Goal: Task Accomplishment & Management: Manage account settings

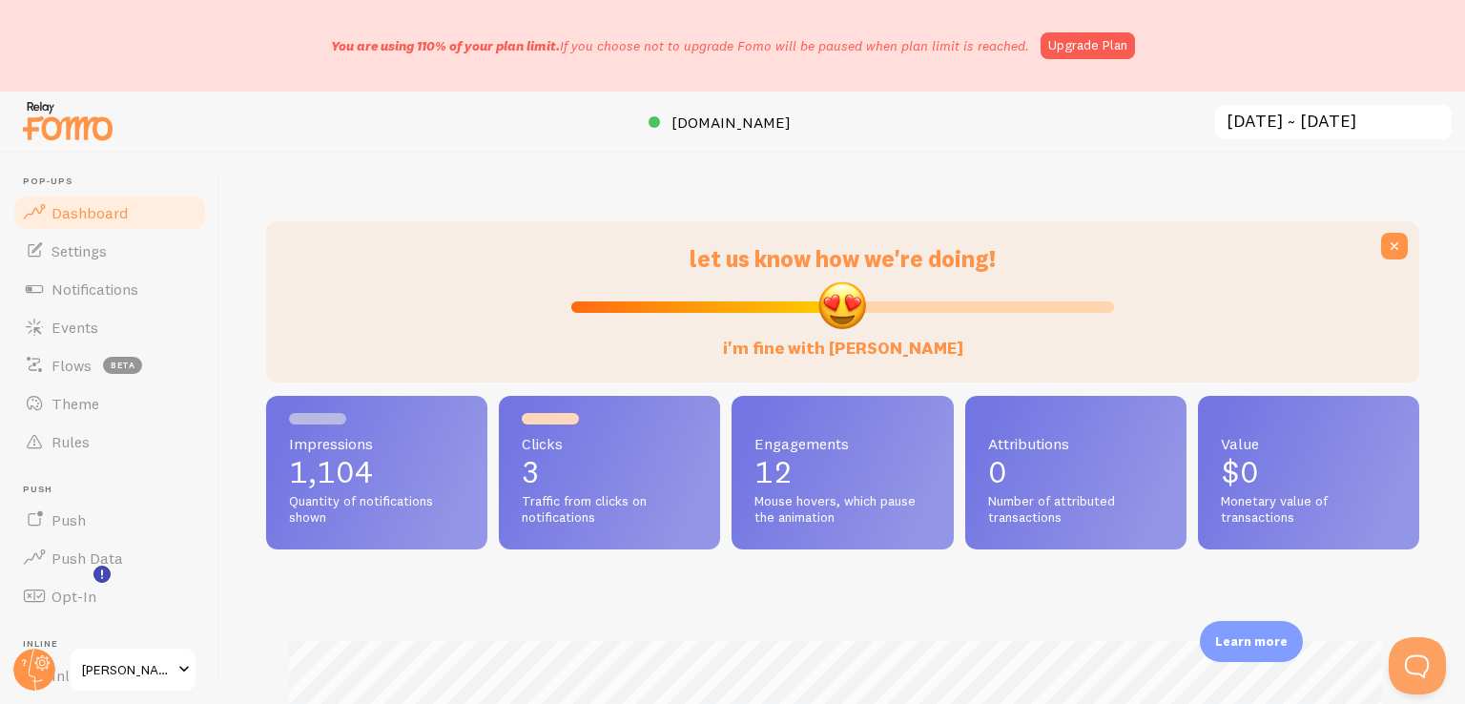
scroll to position [501, 1138]
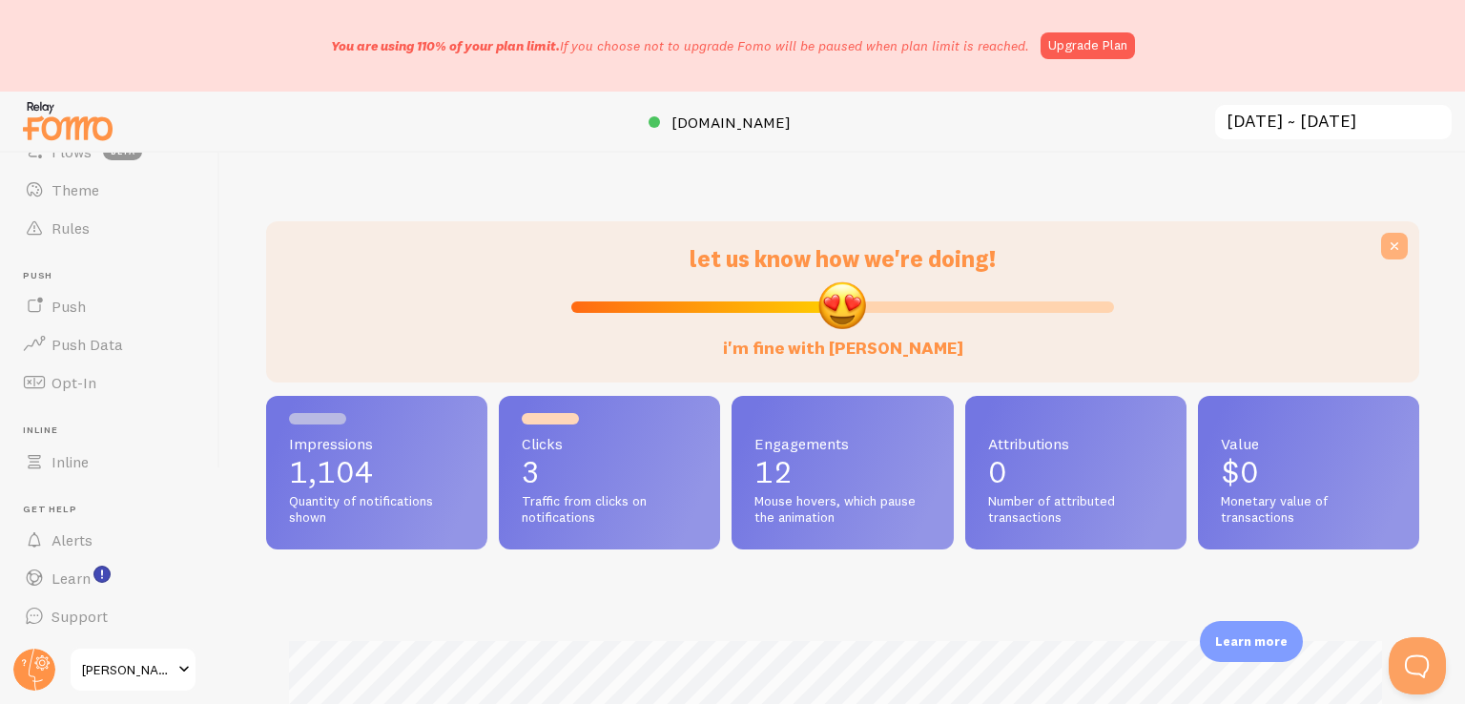
click at [1385, 245] on icon at bounding box center [1394, 246] width 19 height 19
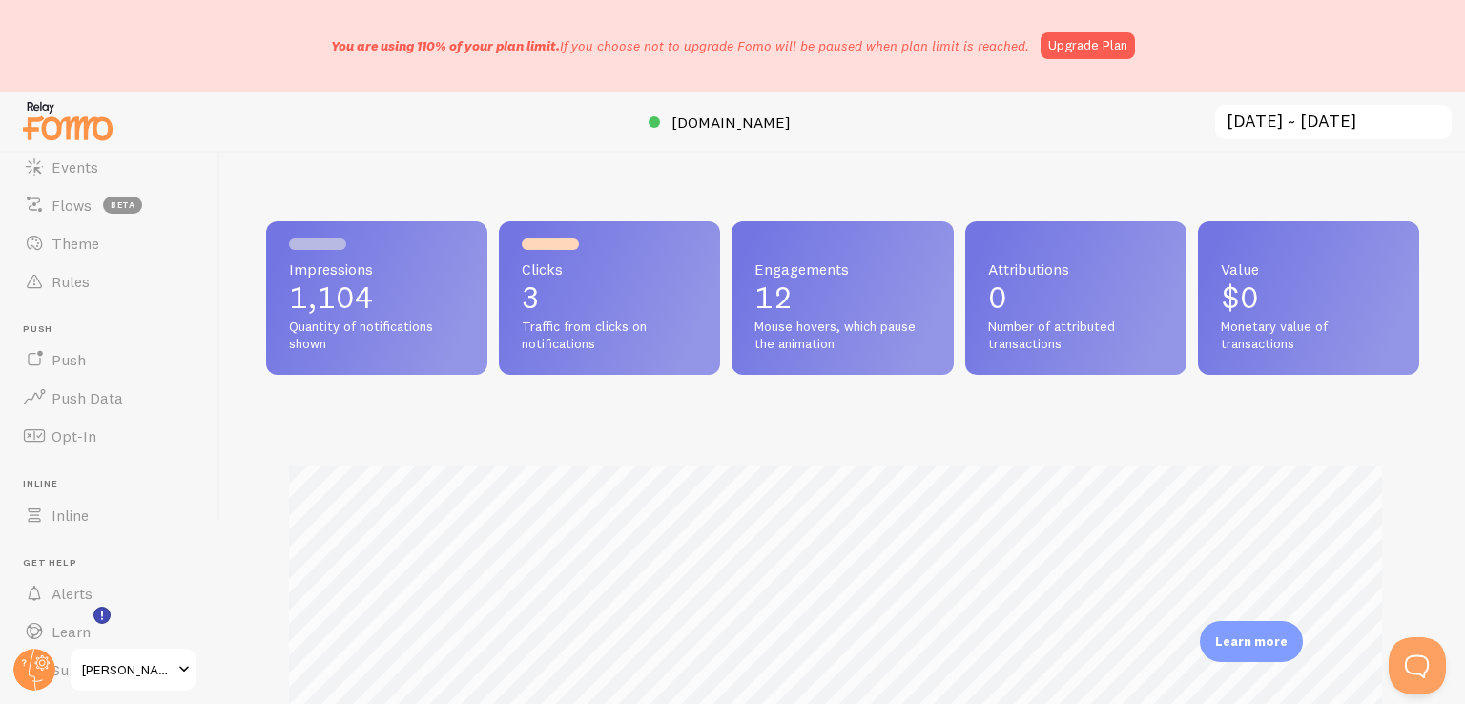
scroll to position [214, 0]
click at [174, 673] on span at bounding box center [184, 669] width 23 height 23
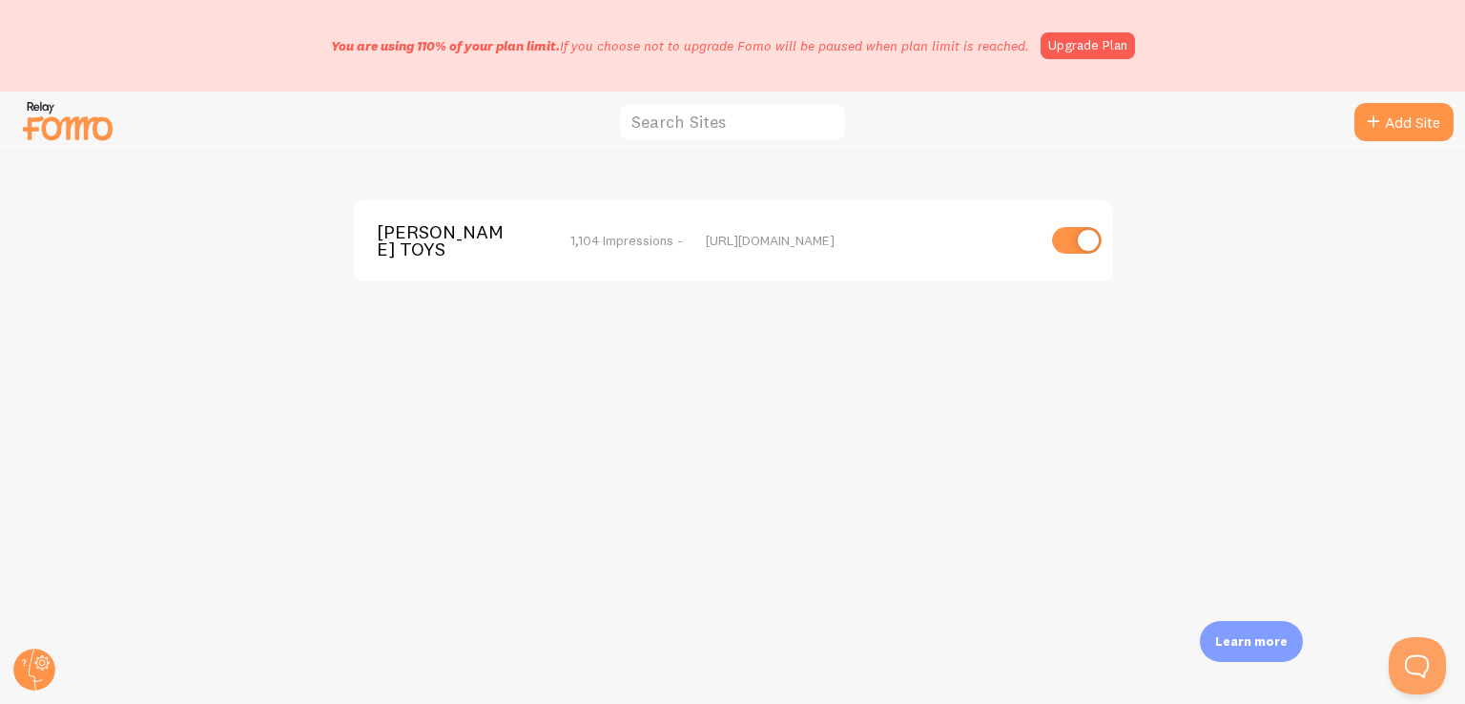
click at [1083, 245] on input "checkbox" at bounding box center [1077, 240] width 50 height 27
checkbox input "false"
click at [31, 669] on circle at bounding box center [34, 669] width 42 height 42
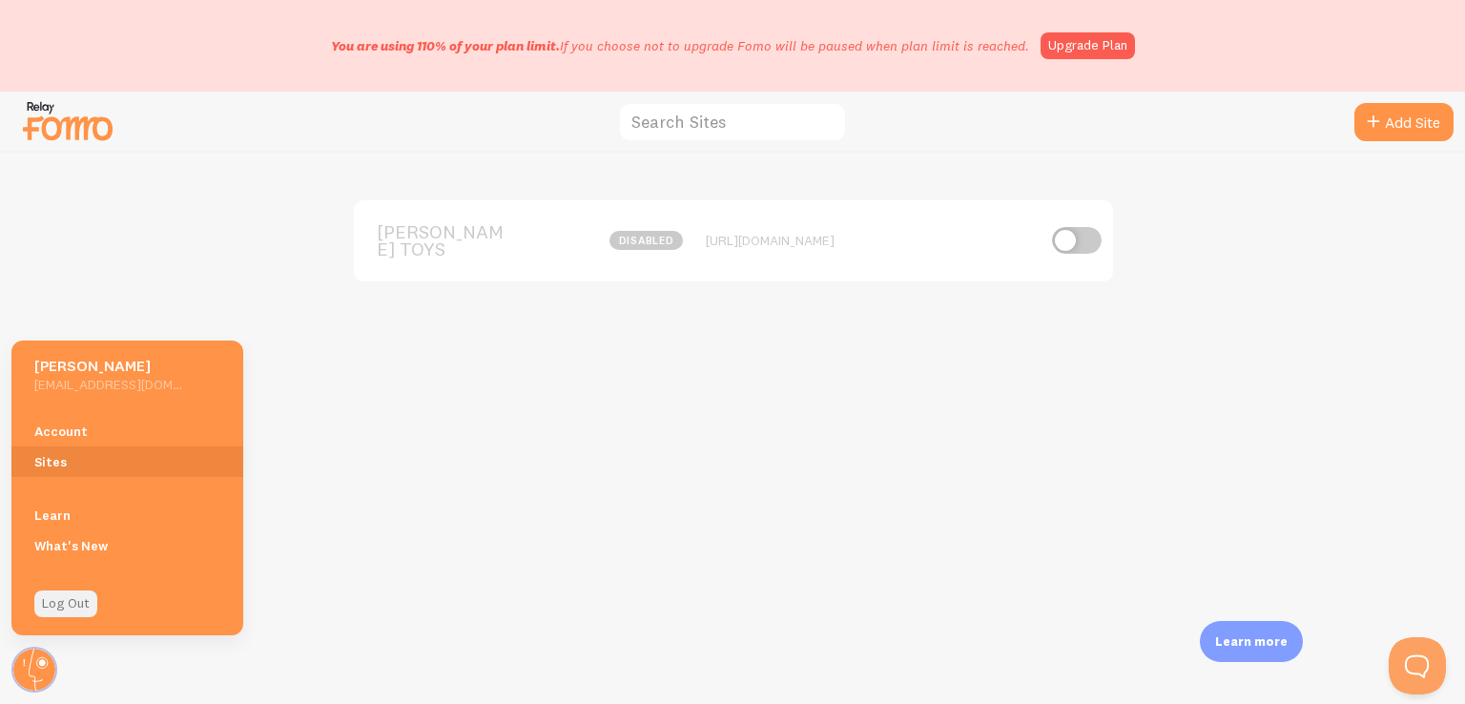
click at [72, 607] on link "Log Out" at bounding box center [65, 603] width 63 height 27
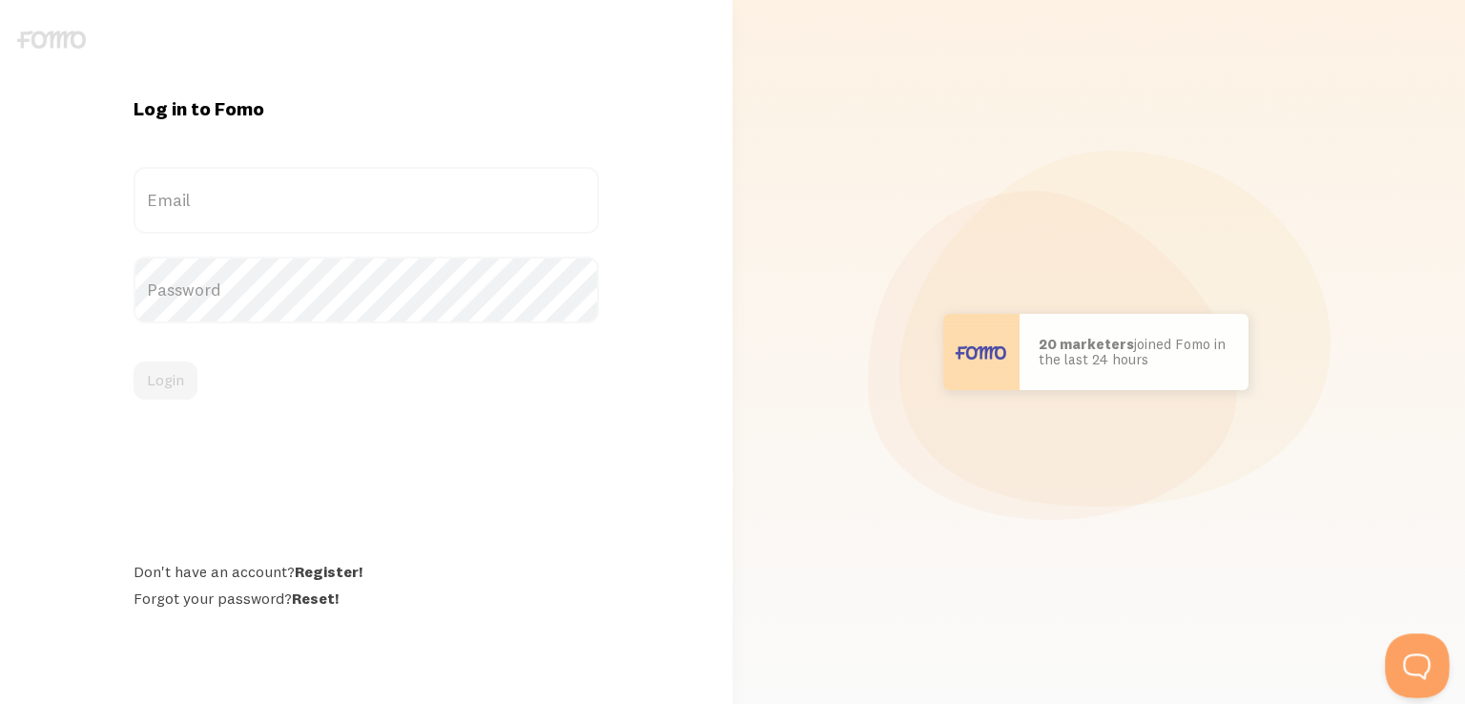
click at [1414, 662] on button "Open Beacon popover" at bounding box center [1413, 661] width 57 height 57
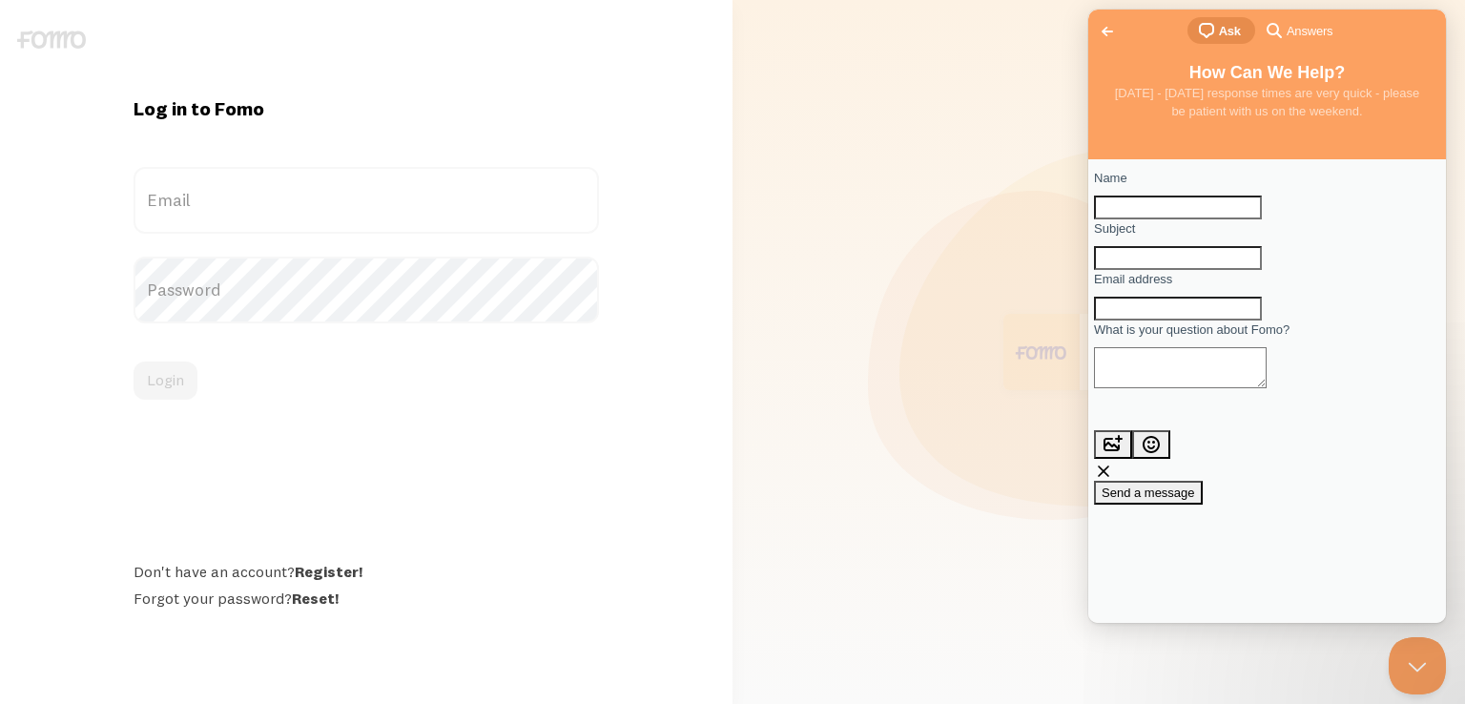
click at [1106, 32] on span "Go back" at bounding box center [1107, 31] width 23 height 23
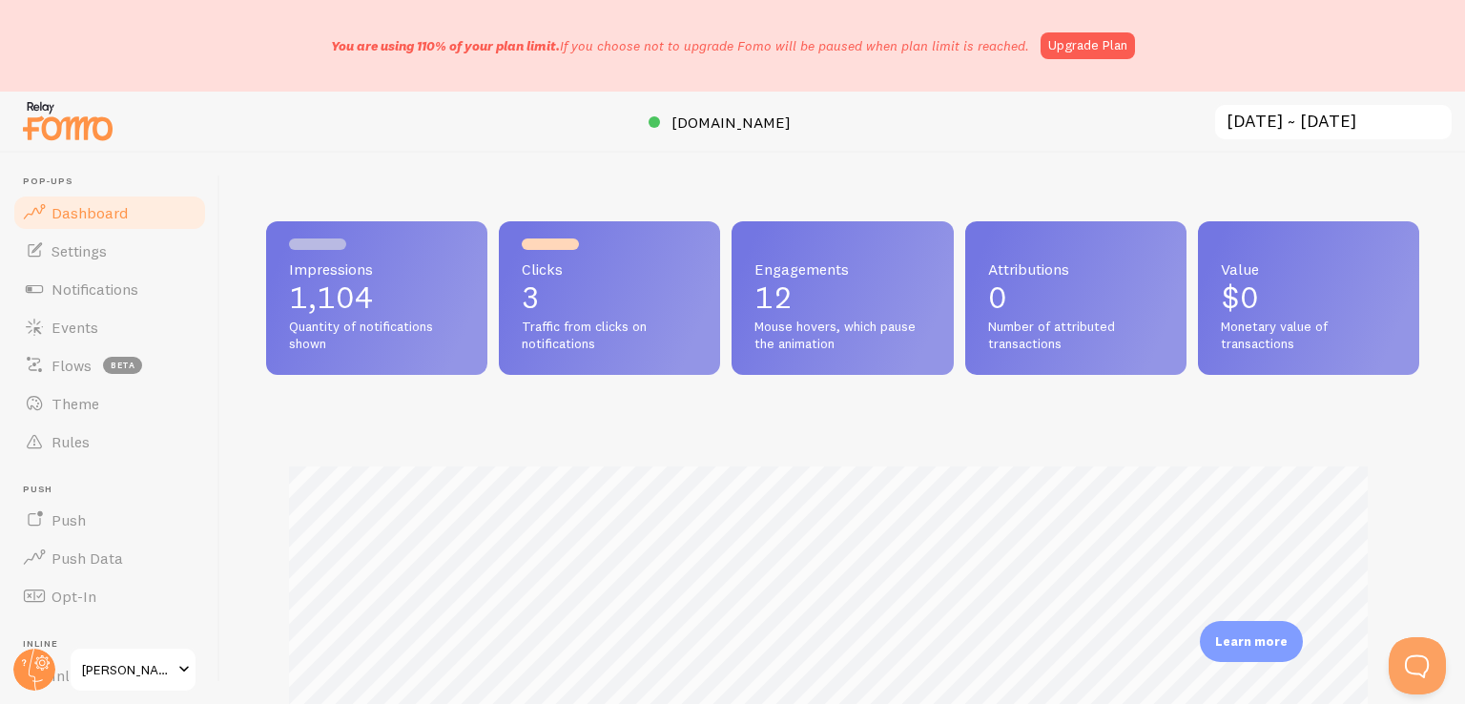
scroll to position [501, 1138]
click at [53, 120] on img at bounding box center [67, 120] width 95 height 49
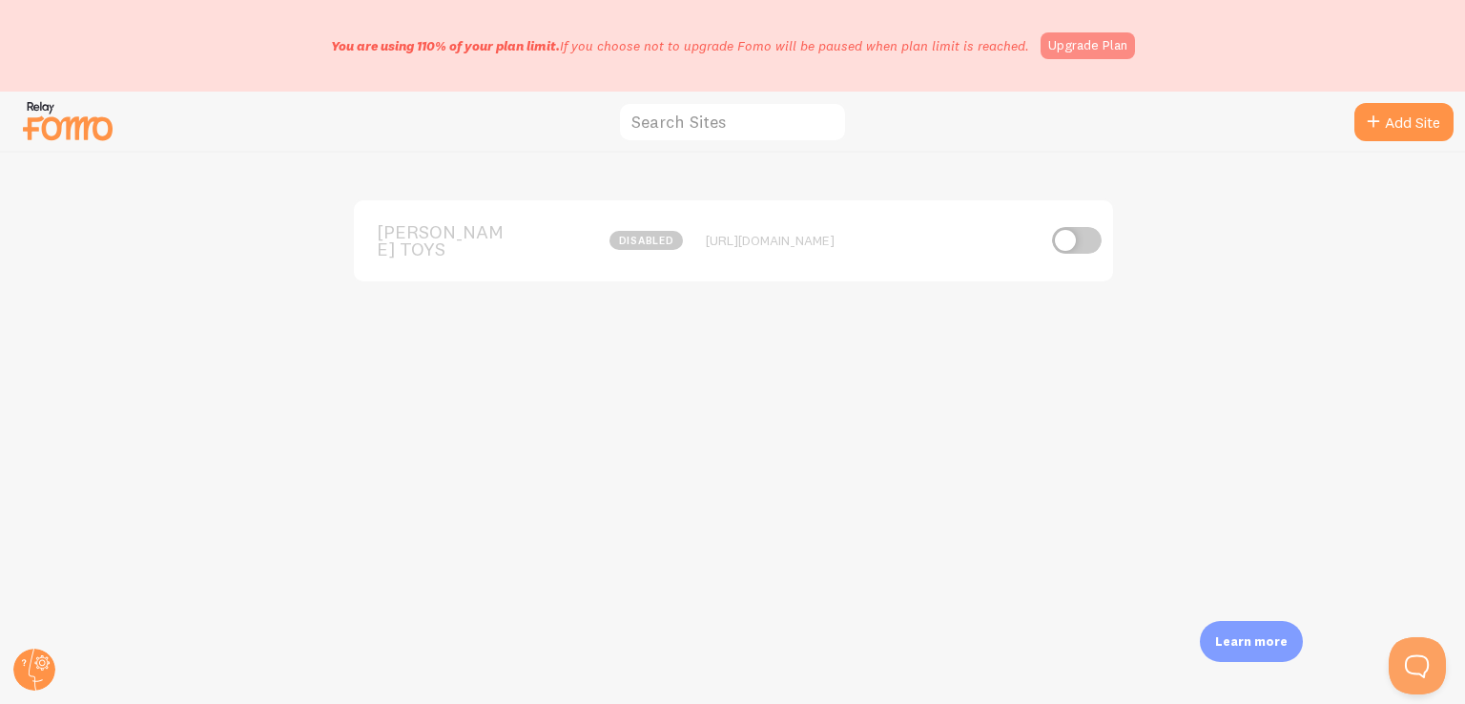
click at [1095, 46] on link "Upgrade Plan" at bounding box center [1087, 45] width 94 height 27
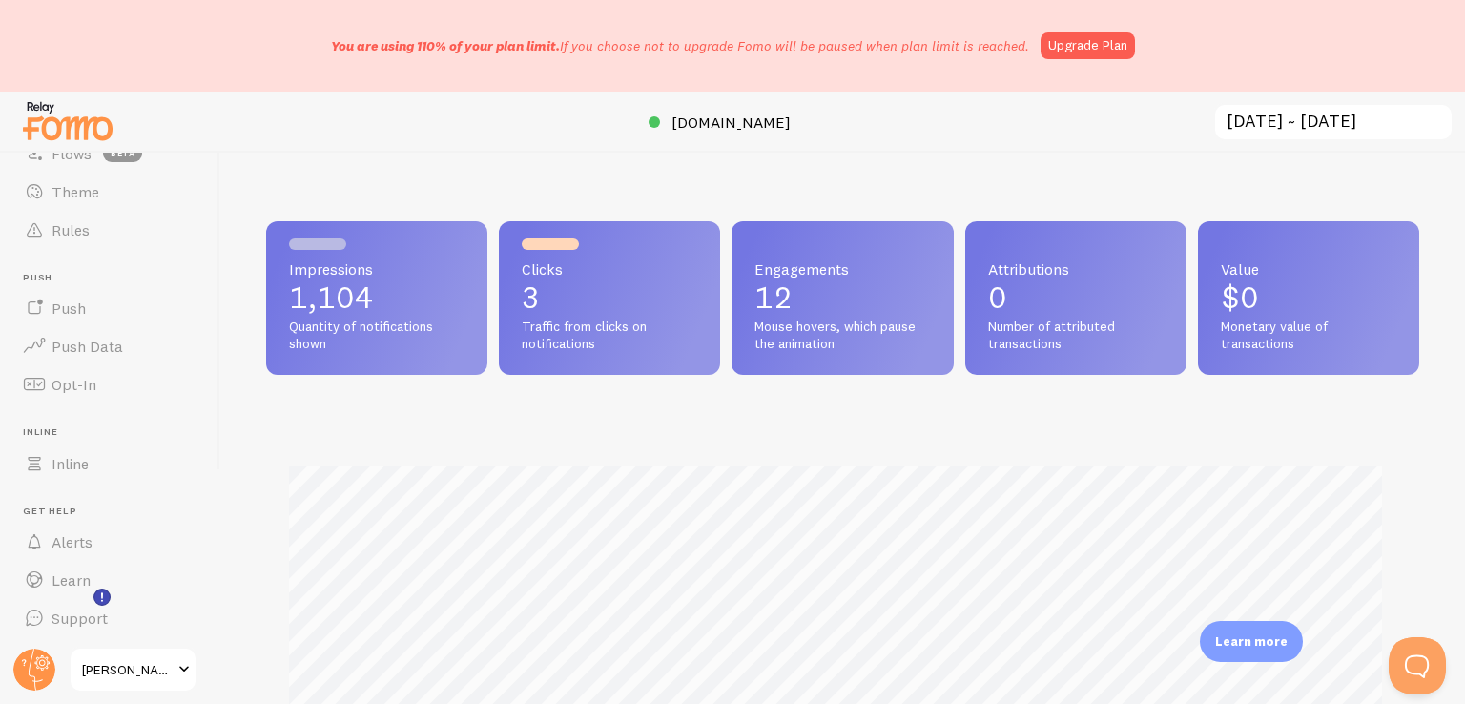
scroll to position [214, 0]
click at [195, 675] on span at bounding box center [184, 669] width 23 height 23
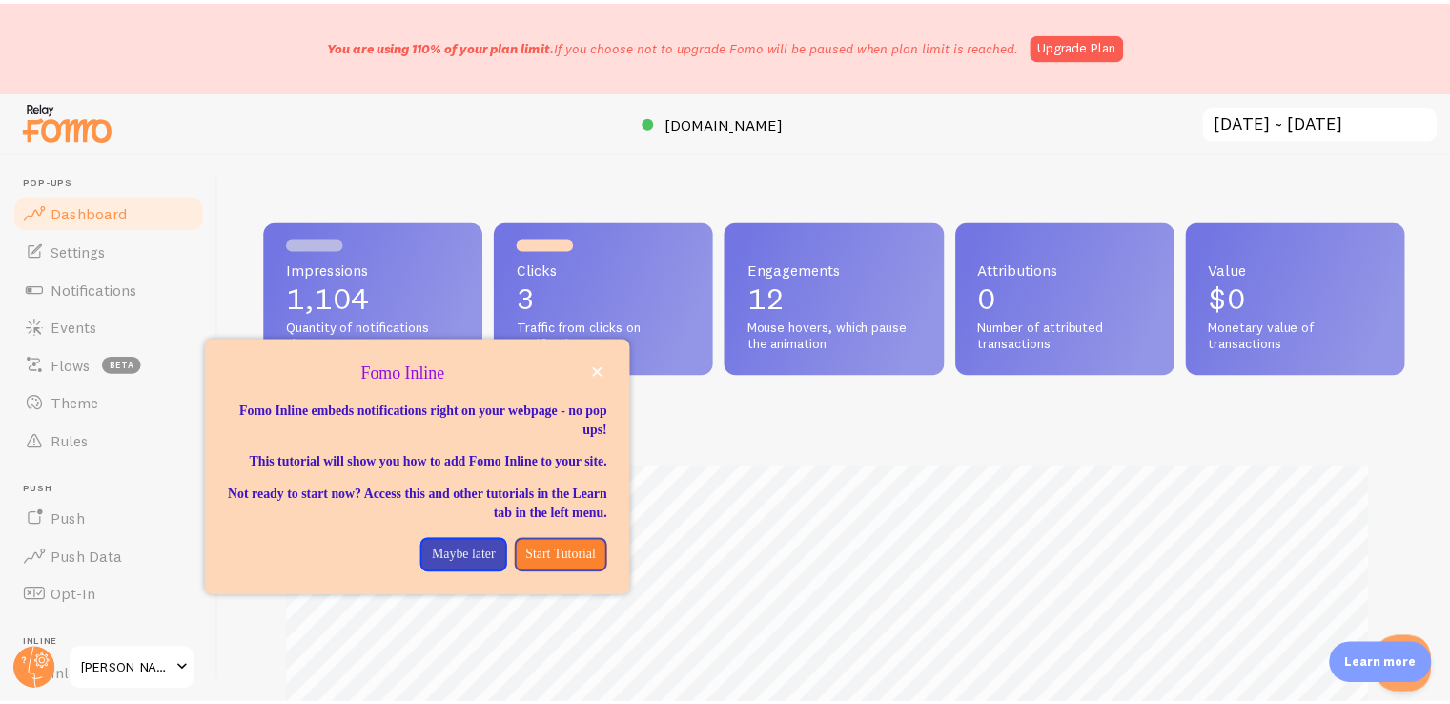
scroll to position [953144, 952506]
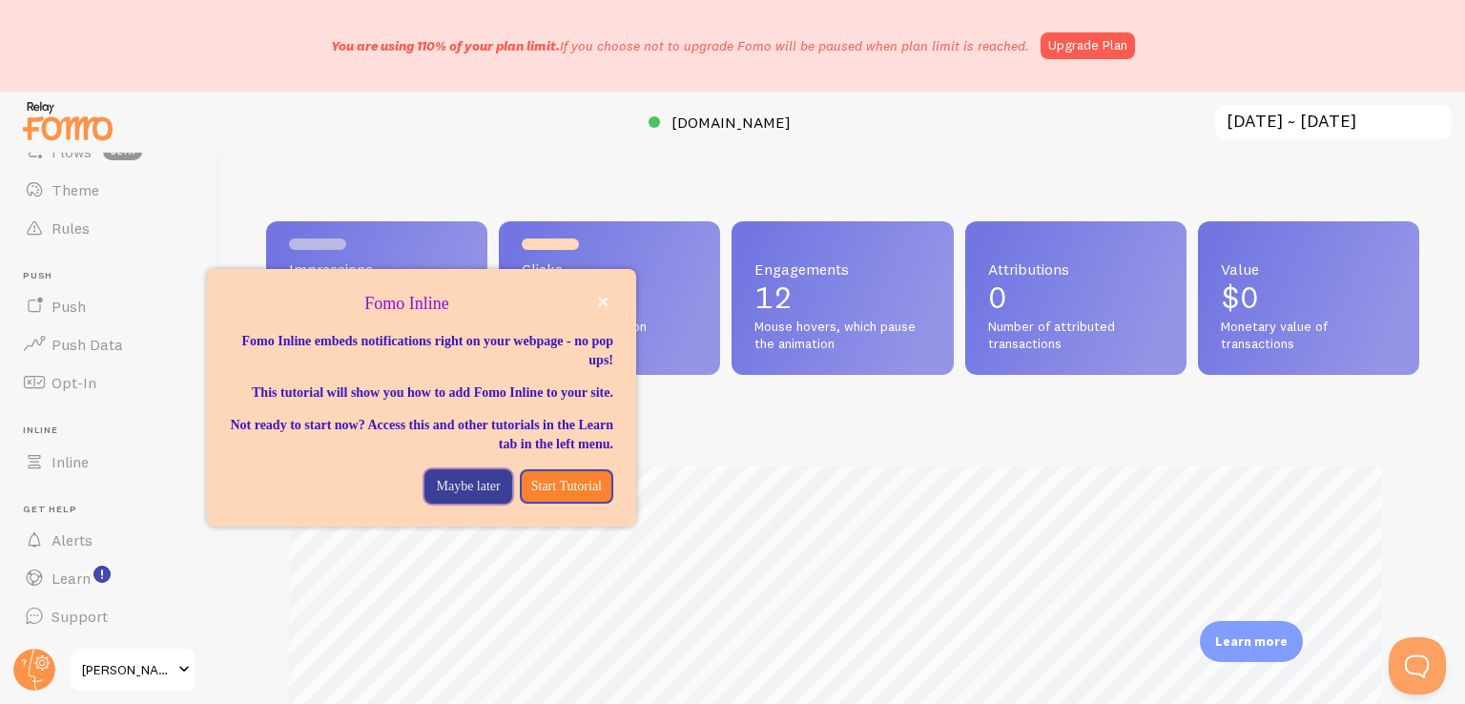
click at [436, 496] on p "Maybe later" at bounding box center [468, 486] width 64 height 19
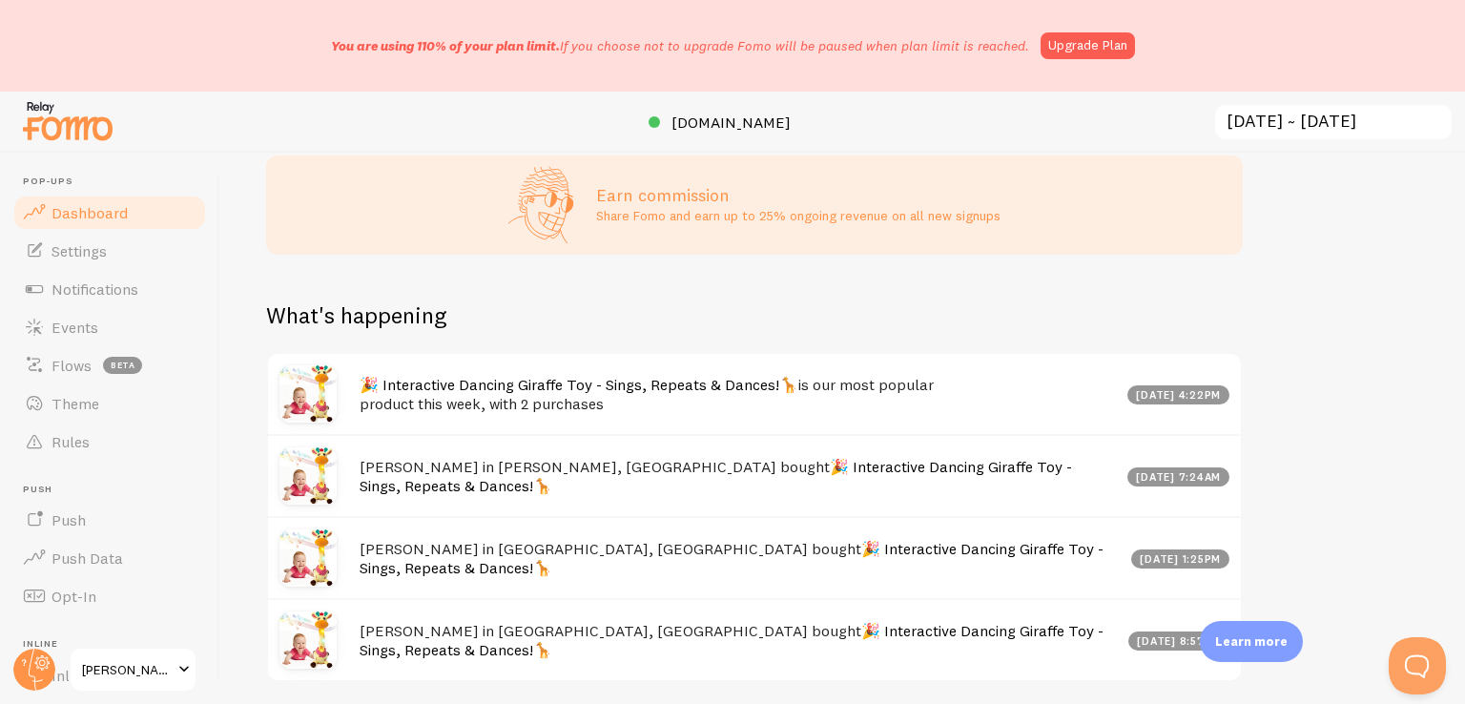
scroll to position [881, 0]
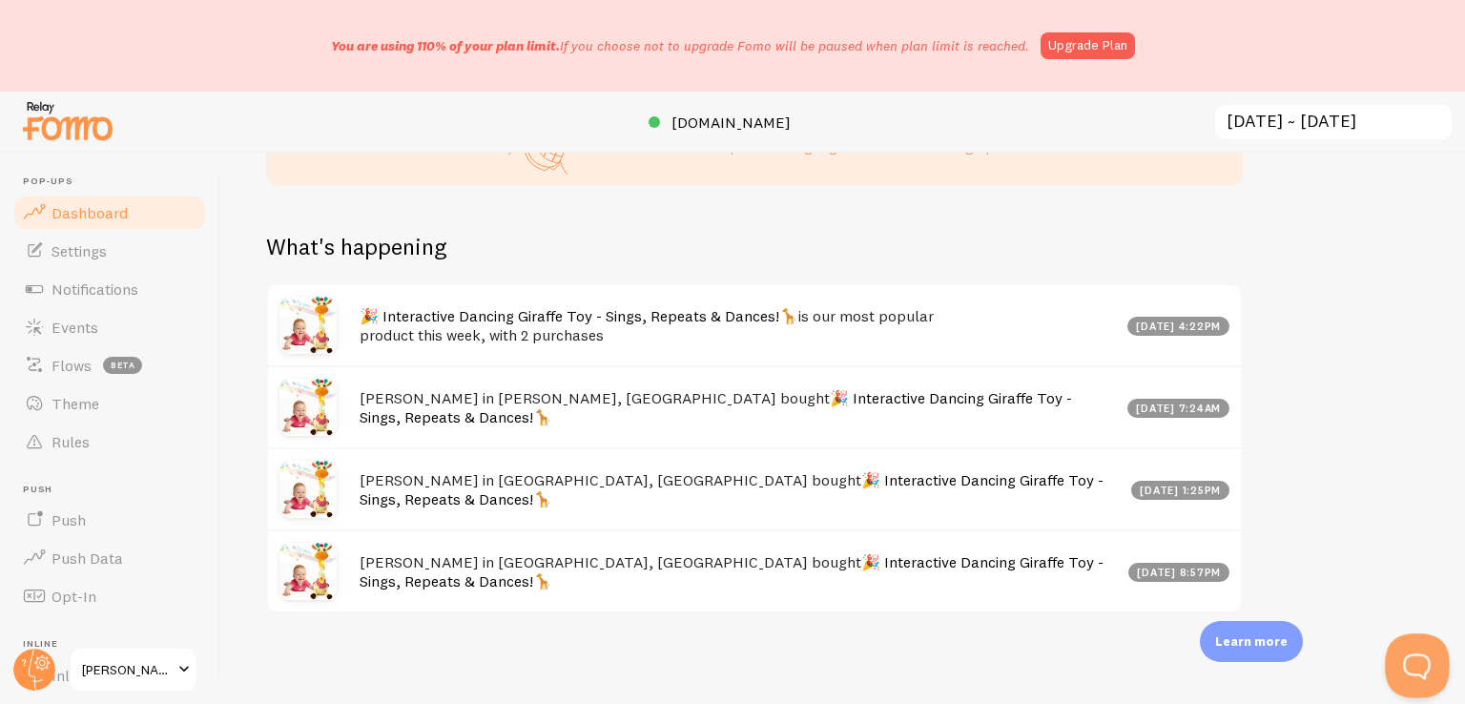
drag, startPoint x: 2849, startPoint y: 1211, endPoint x: 1385, endPoint y: 650, distance: 1567.6
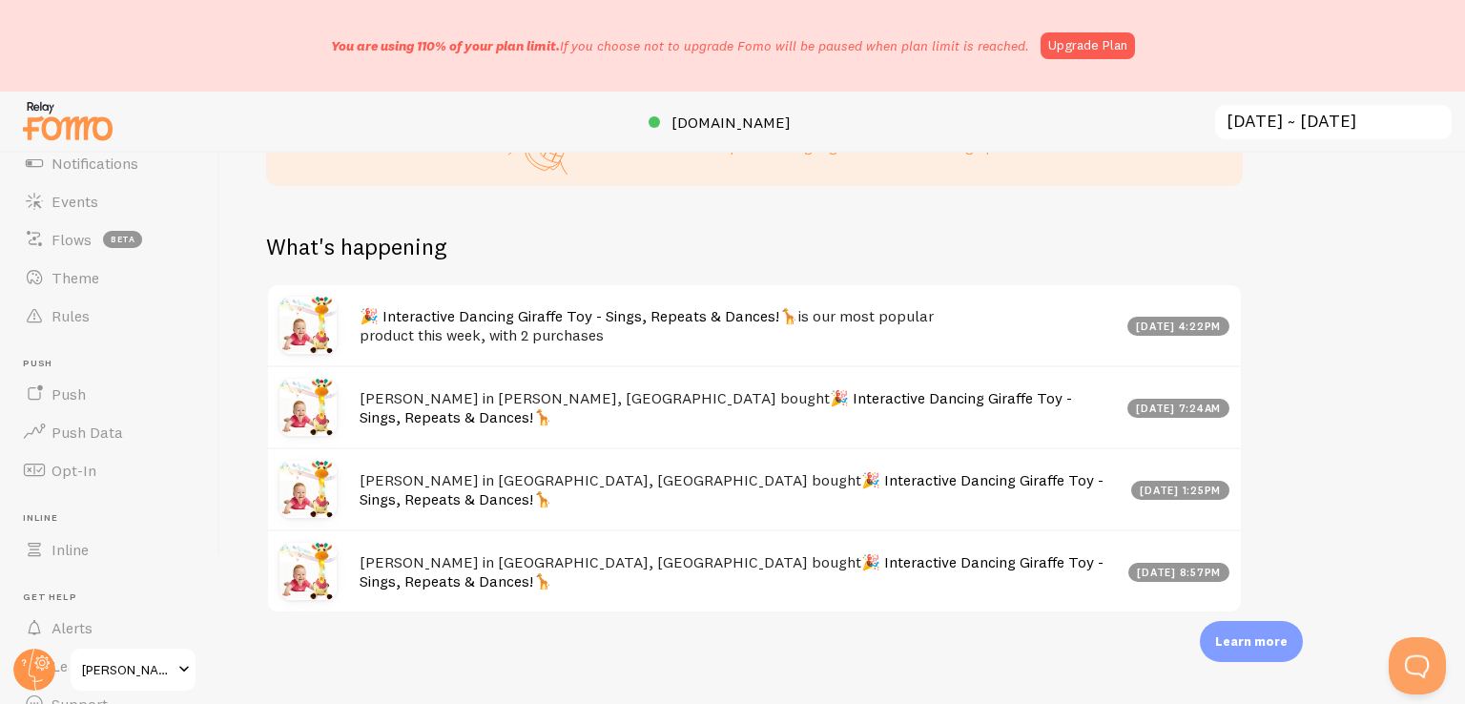
scroll to position [214, 0]
click at [168, 669] on span "[PERSON_NAME] TOYS" at bounding box center [127, 669] width 91 height 23
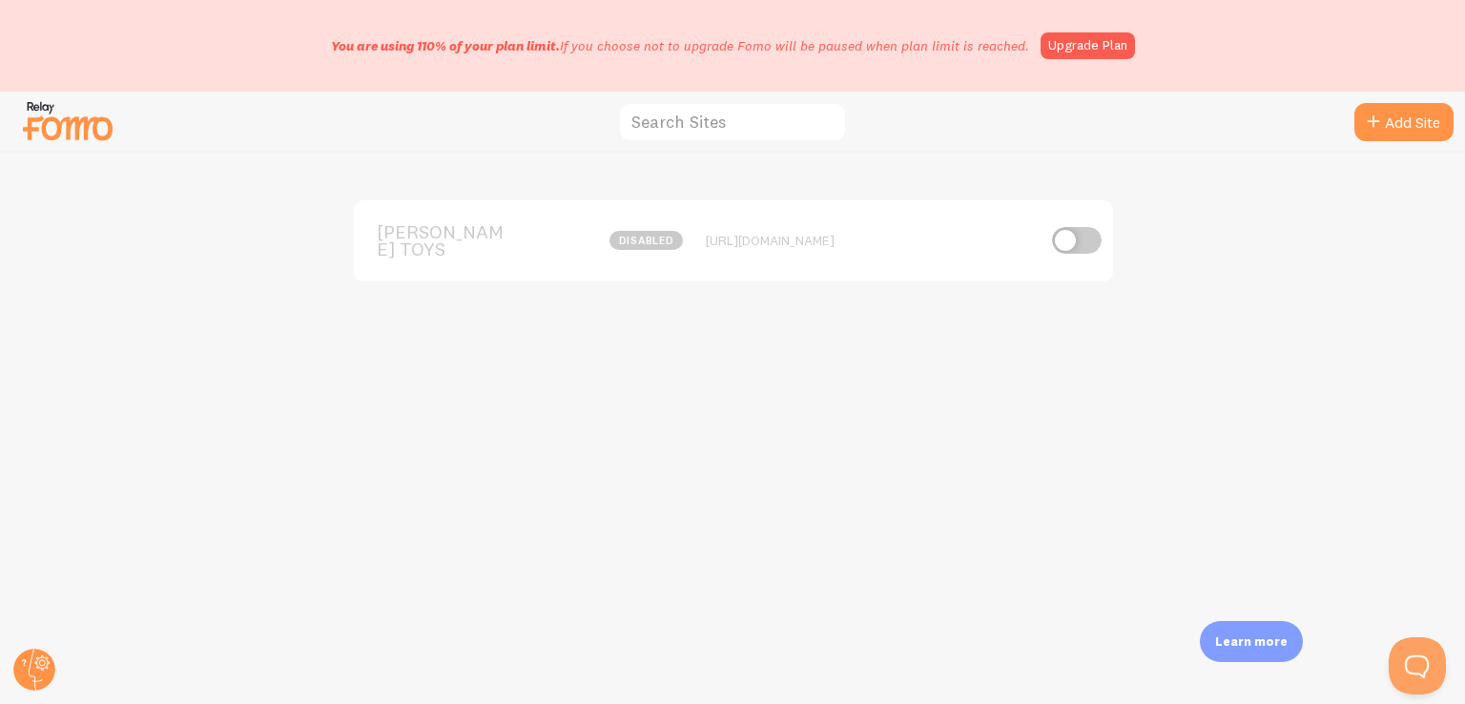
click at [72, 119] on img at bounding box center [67, 120] width 95 height 49
